Goal: Transaction & Acquisition: Download file/media

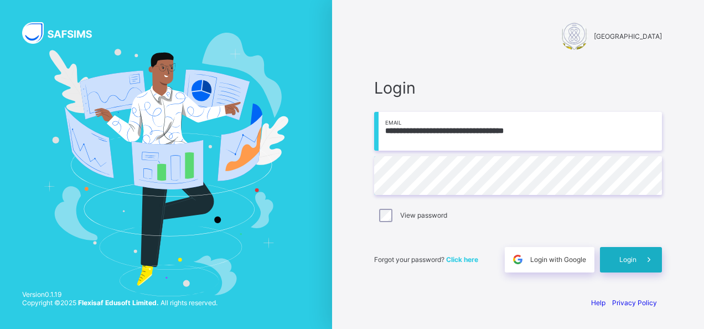
click at [626, 260] on span "Login" at bounding box center [628, 259] width 17 height 8
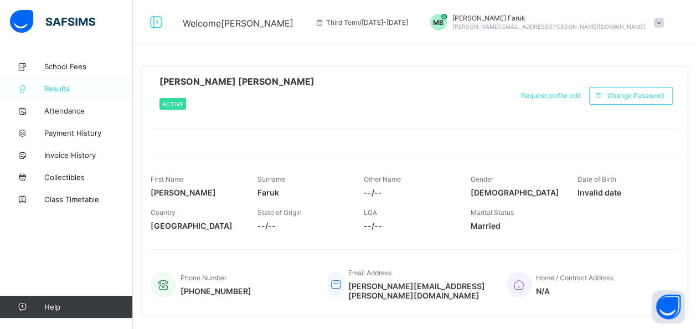
click at [62, 90] on span "Results" at bounding box center [88, 88] width 89 height 9
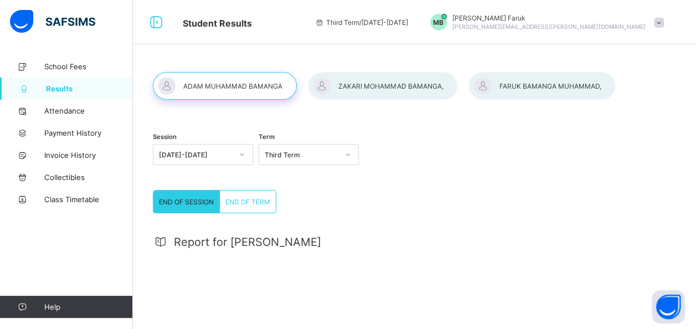
click at [376, 93] on div at bounding box center [383, 86] width 150 height 28
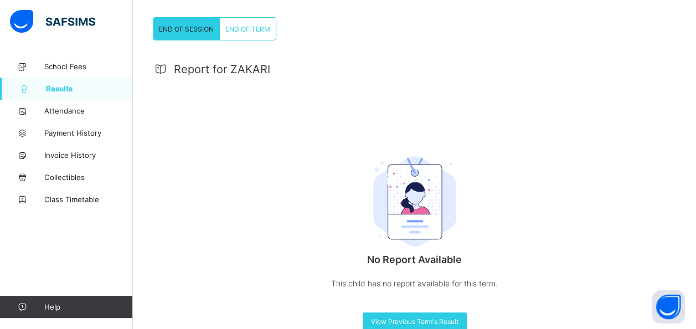
scroll to position [197, 0]
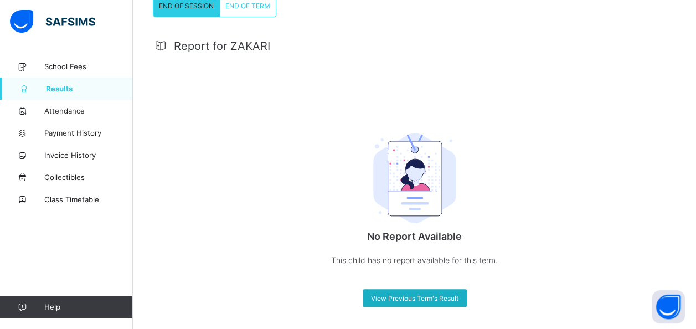
click at [424, 300] on span "View Previous Term's Result" at bounding box center [415, 298] width 88 height 8
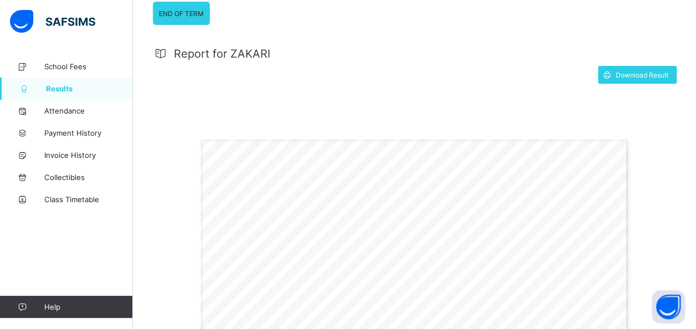
scroll to position [198, 0]
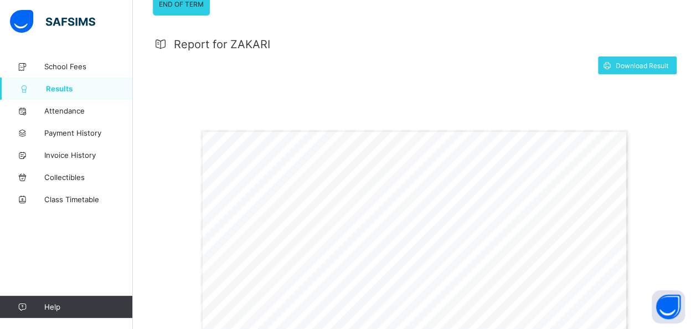
click at [94, 136] on span "Payment History" at bounding box center [88, 132] width 89 height 9
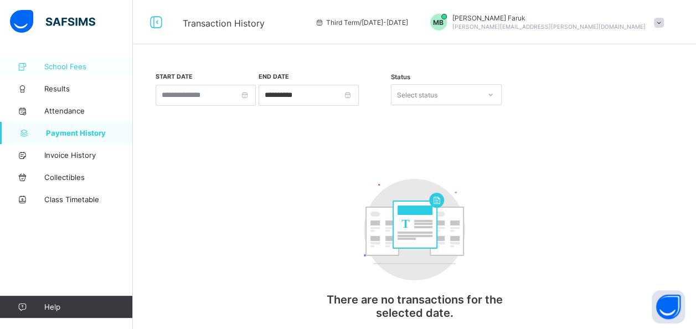
click at [71, 61] on link "School Fees" at bounding box center [66, 66] width 133 height 22
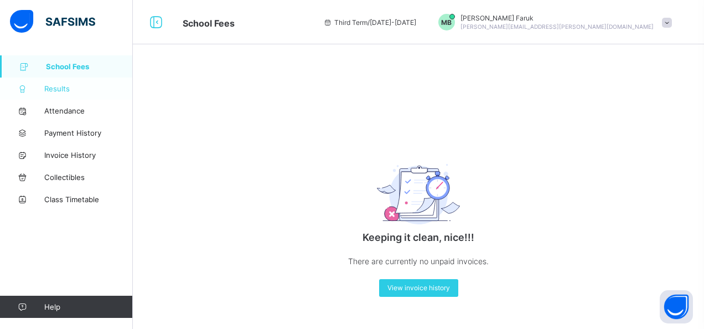
click at [58, 86] on span "Results" at bounding box center [88, 88] width 89 height 9
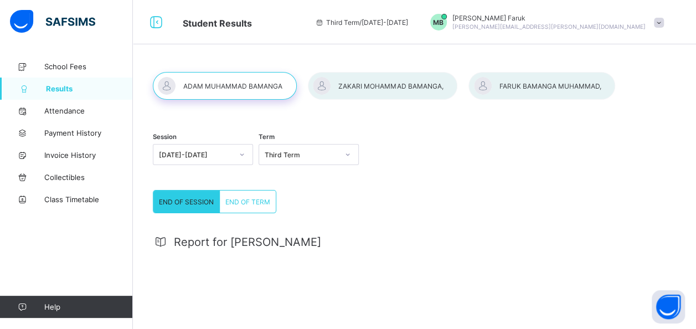
click at [395, 85] on div at bounding box center [383, 86] width 150 height 28
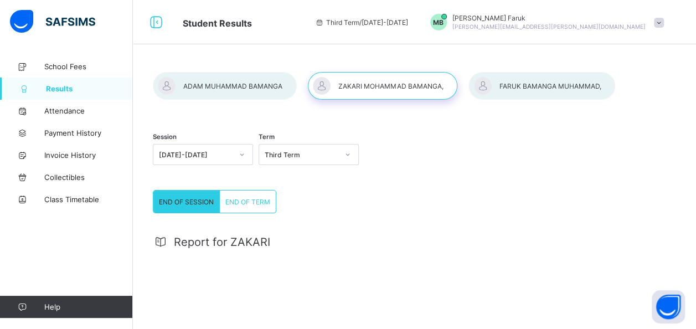
click at [206, 205] on div "END OF SESSION" at bounding box center [186, 202] width 66 height 22
click at [204, 205] on div "END OF SESSION" at bounding box center [186, 202] width 66 height 22
click at [200, 205] on div "END OF SESSION" at bounding box center [186, 202] width 66 height 22
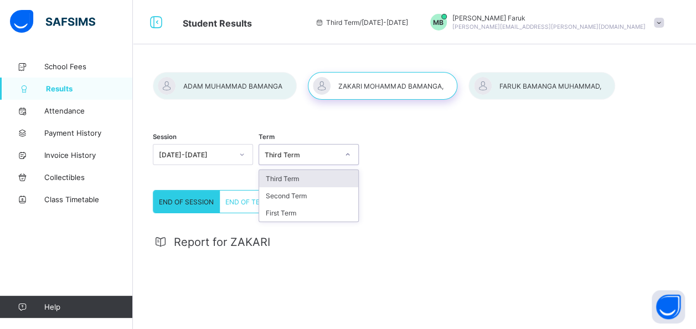
click at [357, 155] on div at bounding box center [347, 155] width 19 height 18
click at [299, 189] on div "Second Term" at bounding box center [308, 195] width 99 height 17
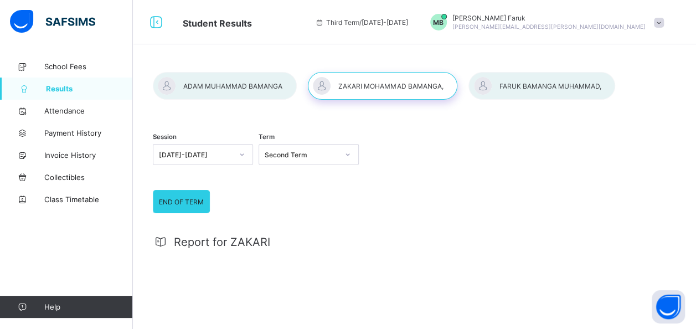
click at [186, 202] on span "END OF TERM" at bounding box center [181, 202] width 45 height 8
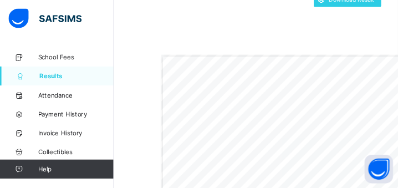
scroll to position [332, 0]
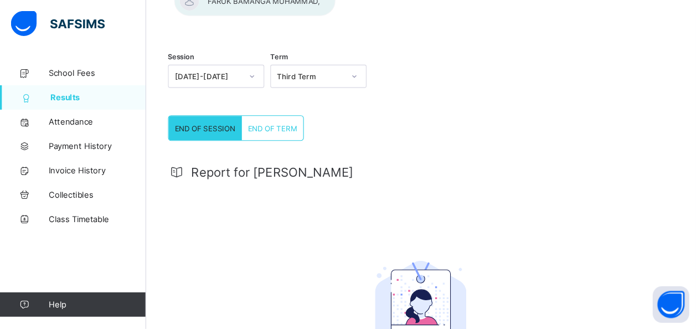
scroll to position [113, 0]
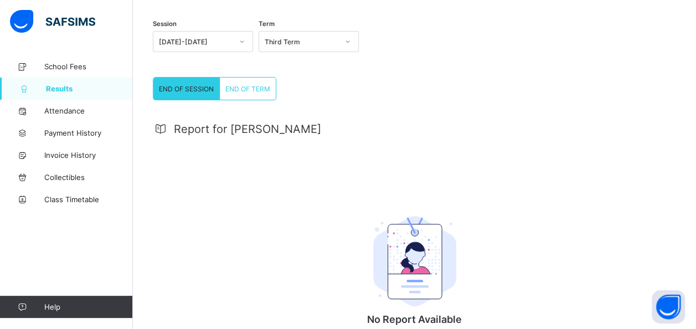
drag, startPoint x: 392, startPoint y: 0, endPoint x: 434, endPoint y: 143, distance: 149.0
click at [434, 143] on div "Report for [PERSON_NAME] No Report Available This child has no report available…" at bounding box center [414, 253] width 523 height 284
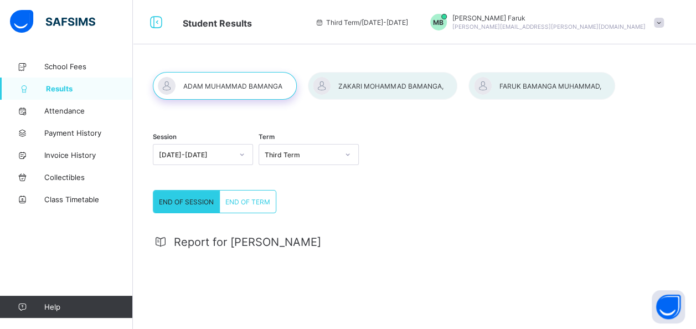
click at [351, 155] on icon at bounding box center [347, 154] width 7 height 11
click at [285, 194] on div "Second Term" at bounding box center [308, 195] width 99 height 17
click at [187, 206] on div "END OF TERM" at bounding box center [181, 202] width 56 height 22
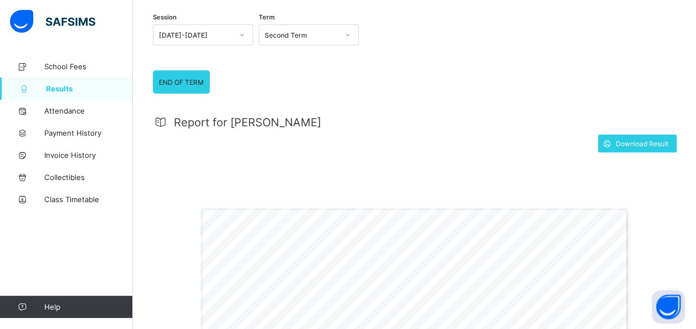
scroll to position [125, 0]
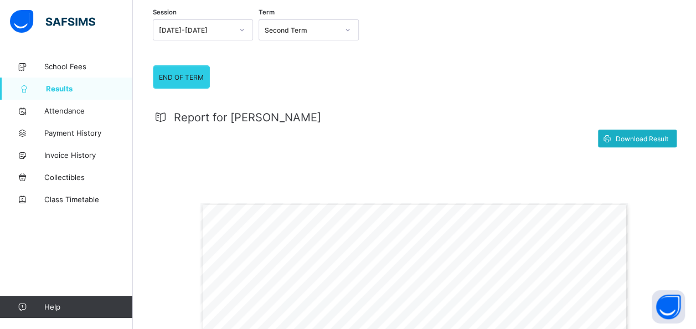
click at [634, 136] on span "Download Result" at bounding box center [642, 139] width 53 height 8
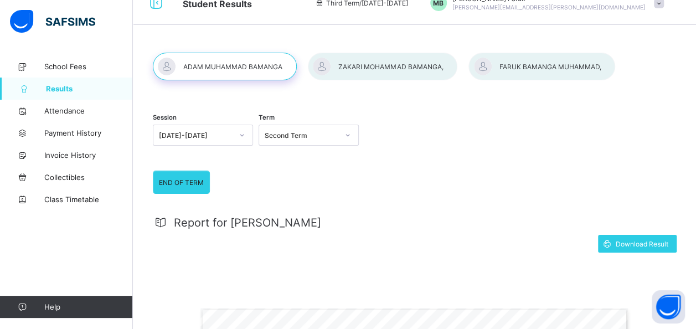
scroll to position [0, 0]
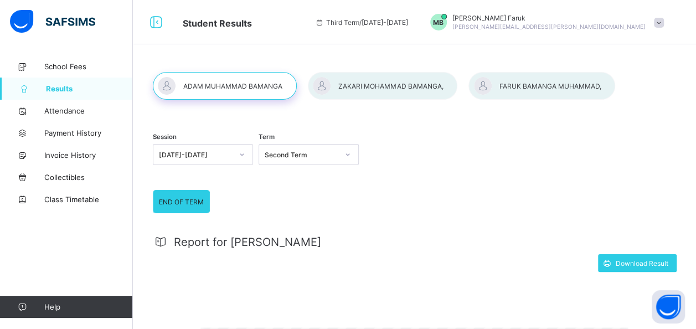
click at [375, 90] on div at bounding box center [383, 86] width 150 height 28
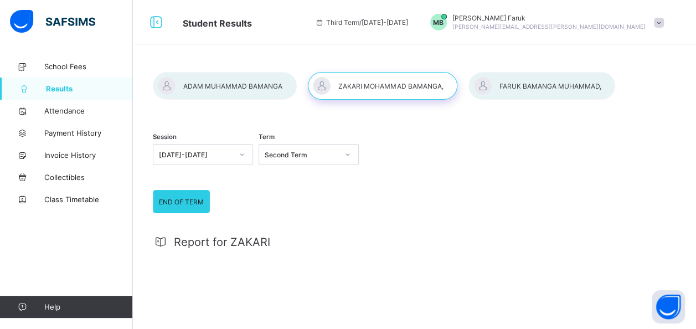
click at [181, 199] on span "END OF TERM" at bounding box center [181, 202] width 45 height 8
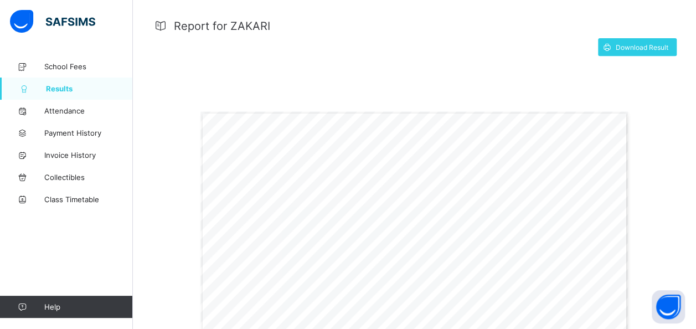
scroll to position [217, 0]
click at [624, 43] on span "Download Result" at bounding box center [642, 47] width 53 height 8
